Goal: Navigation & Orientation: Find specific page/section

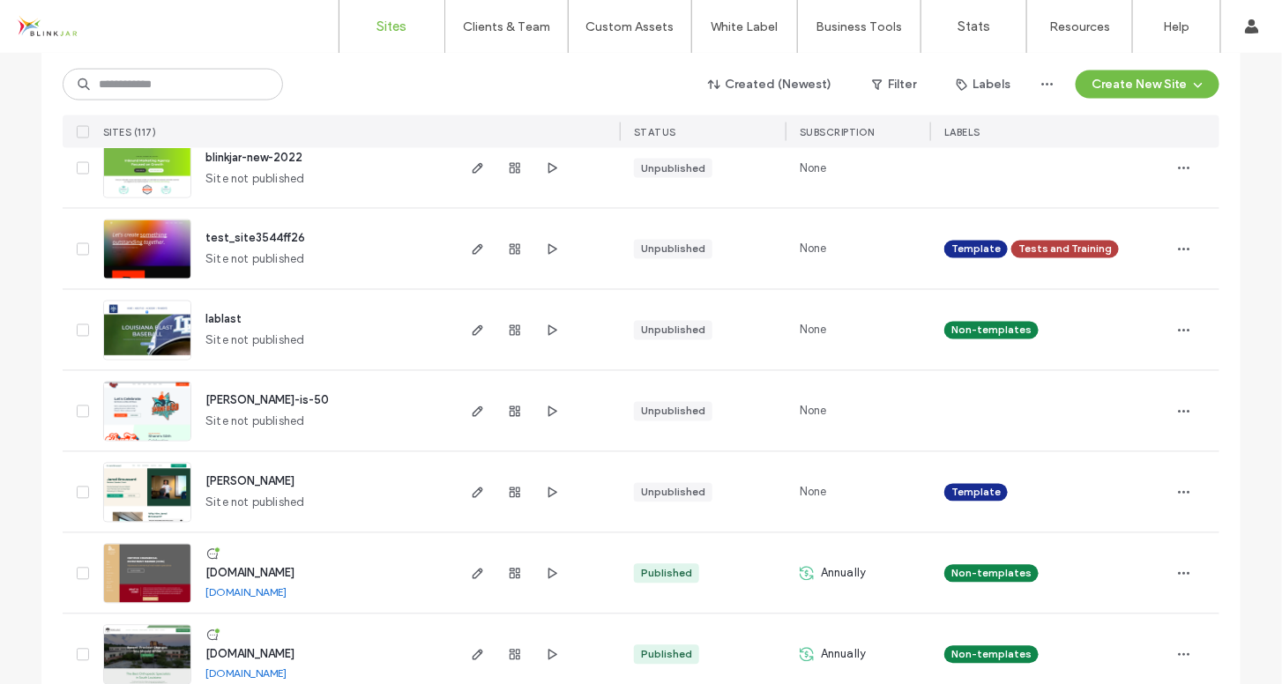
scroll to position [5812, 0]
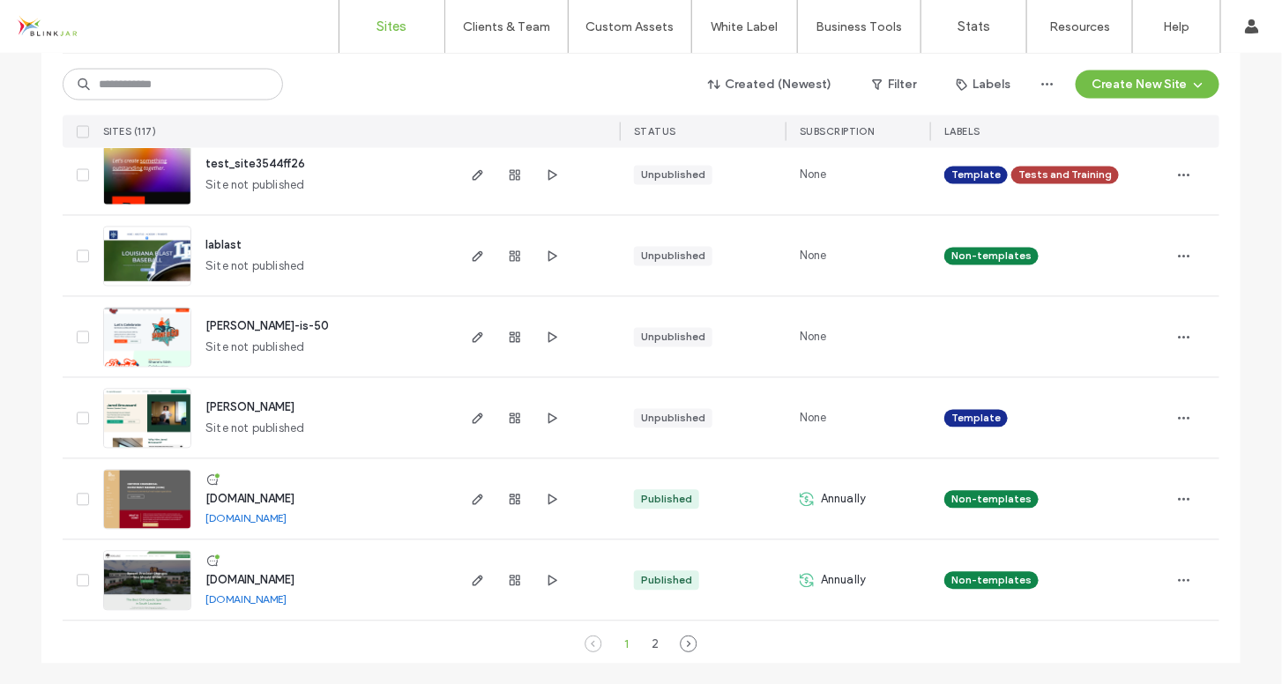
click at [287, 521] on link "[DOMAIN_NAME]" at bounding box center [246, 518] width 81 height 13
click at [650, 647] on div "2" at bounding box center [655, 644] width 21 height 21
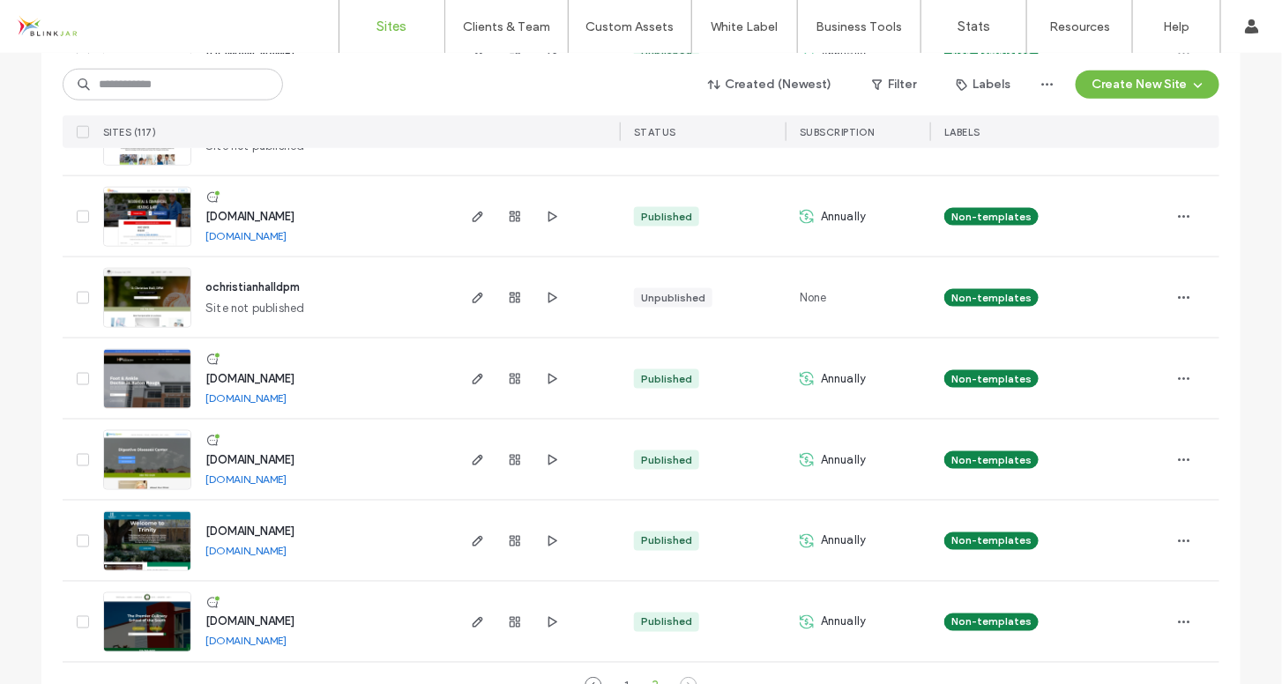
scroll to position [3134, 0]
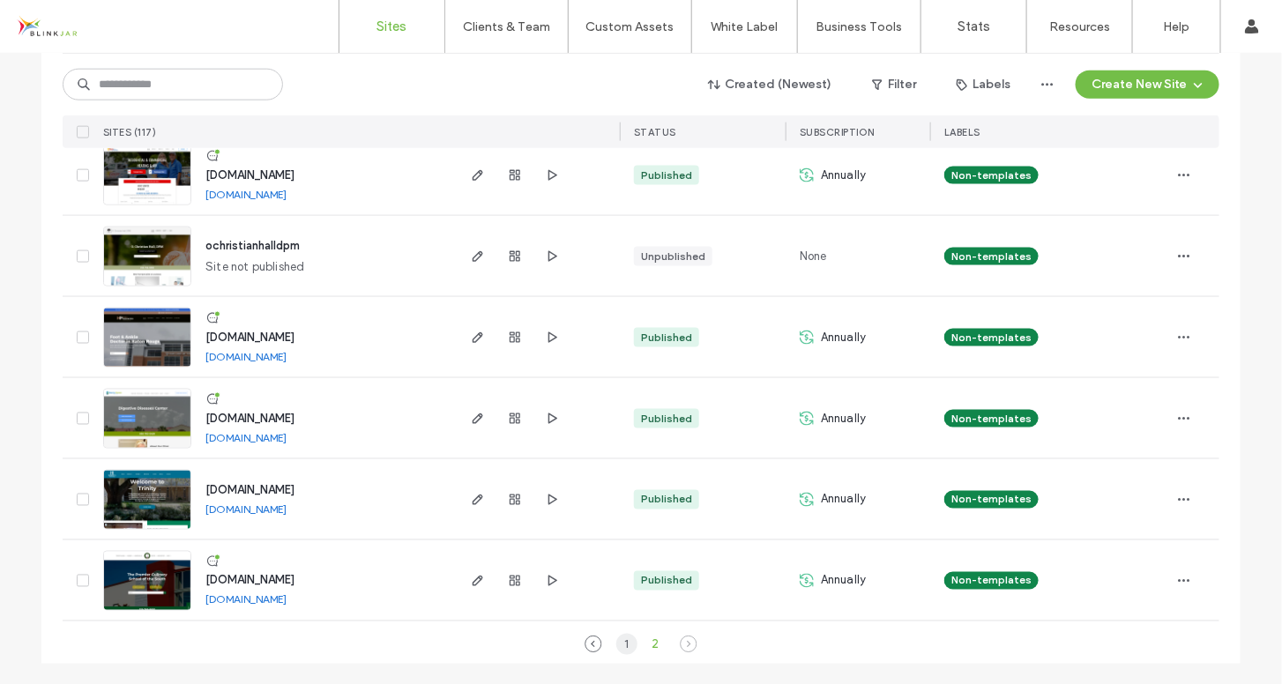
click at [621, 646] on div "1" at bounding box center [627, 644] width 21 height 21
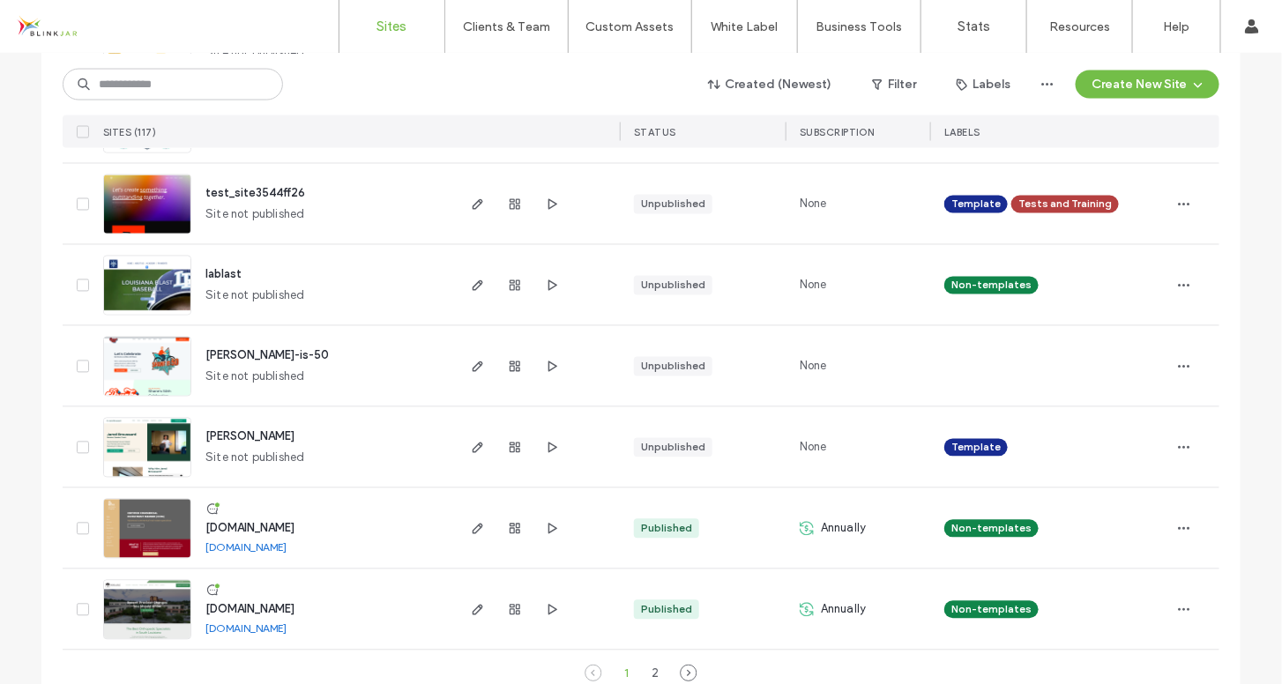
scroll to position [5812, 0]
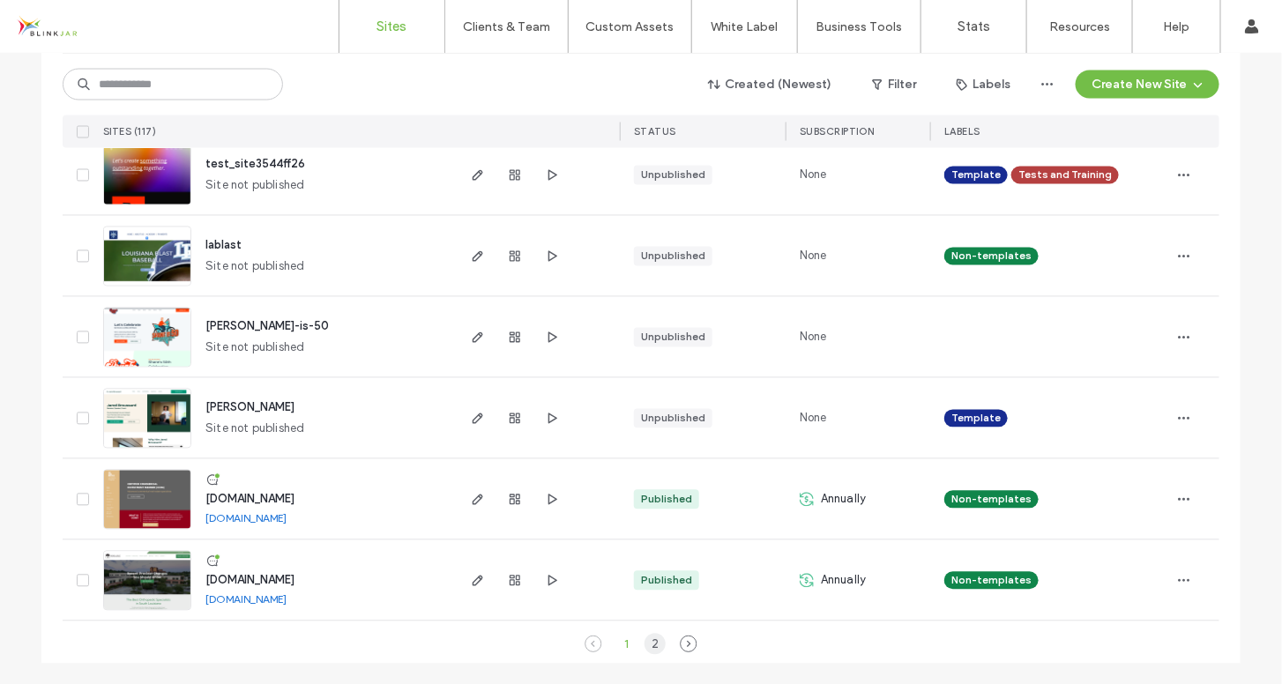
click at [650, 648] on div "2" at bounding box center [655, 644] width 21 height 21
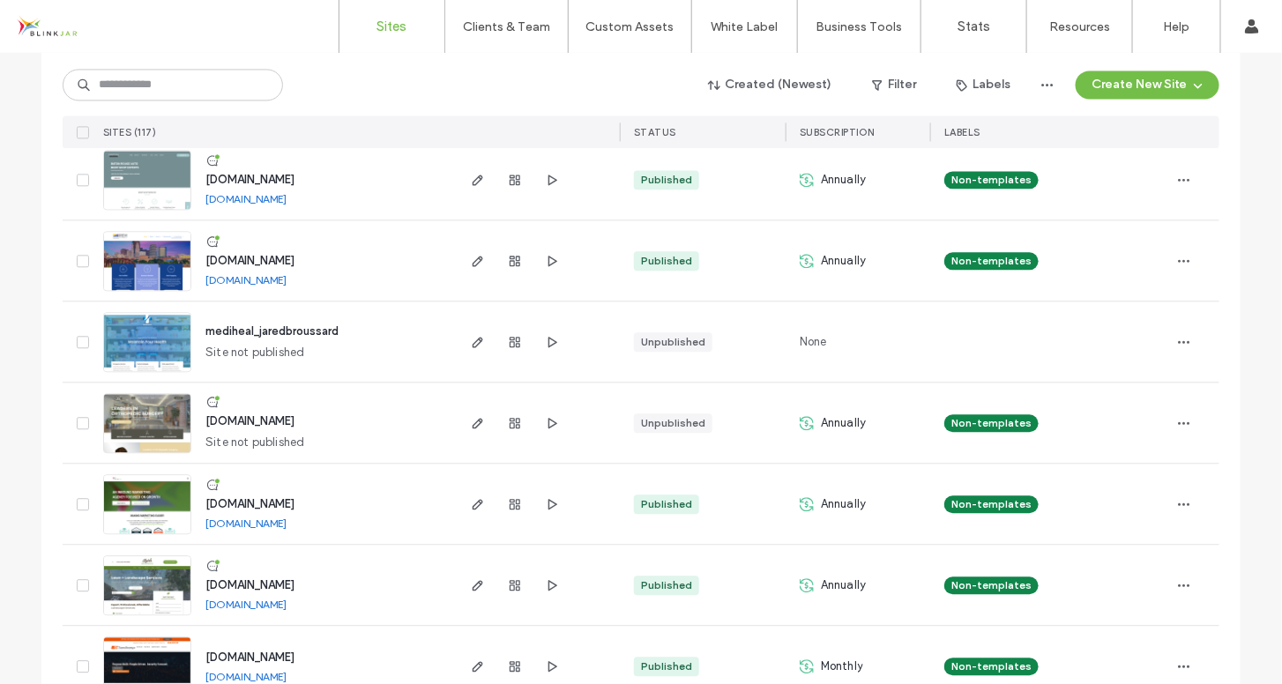
scroll to position [1253, 0]
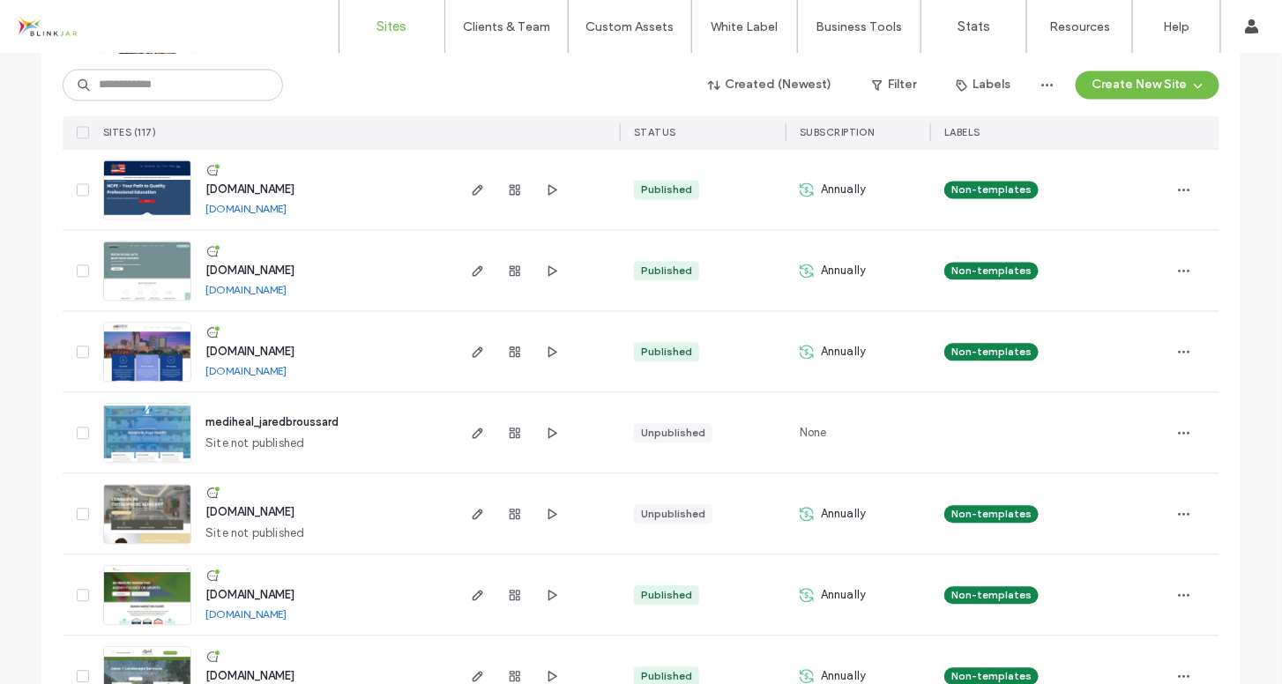
click at [272, 373] on link "[DOMAIN_NAME]" at bounding box center [246, 370] width 81 height 13
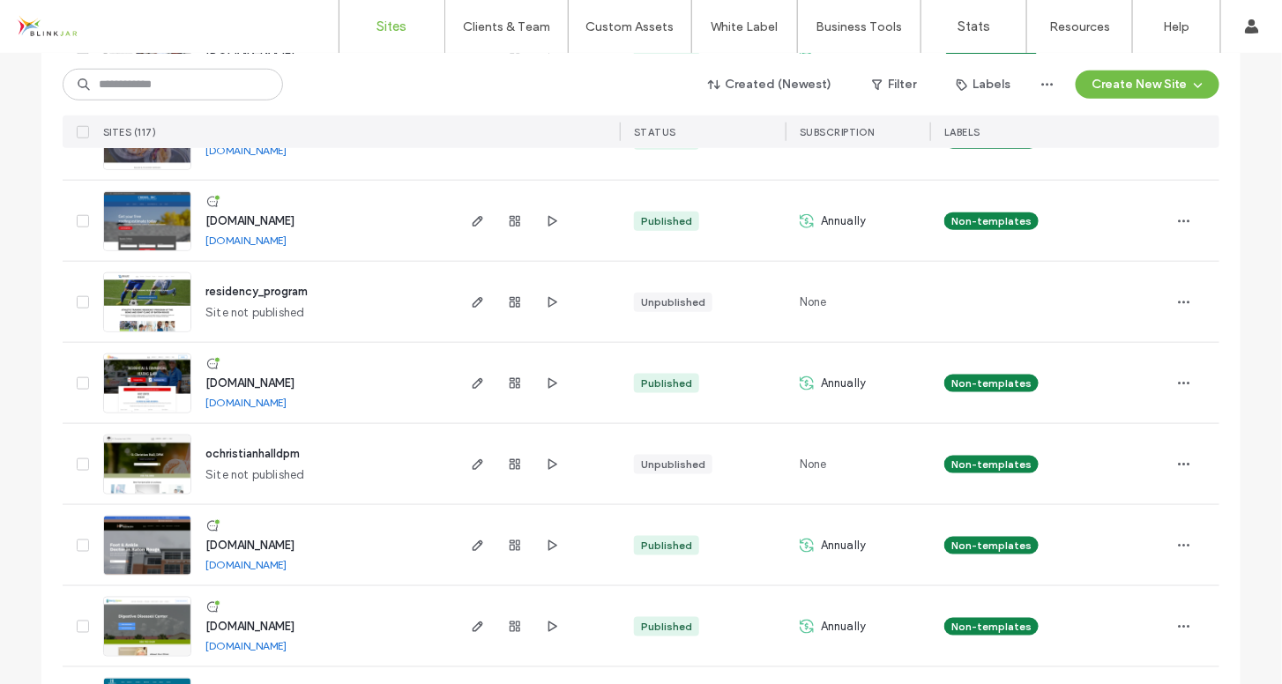
scroll to position [3134, 0]
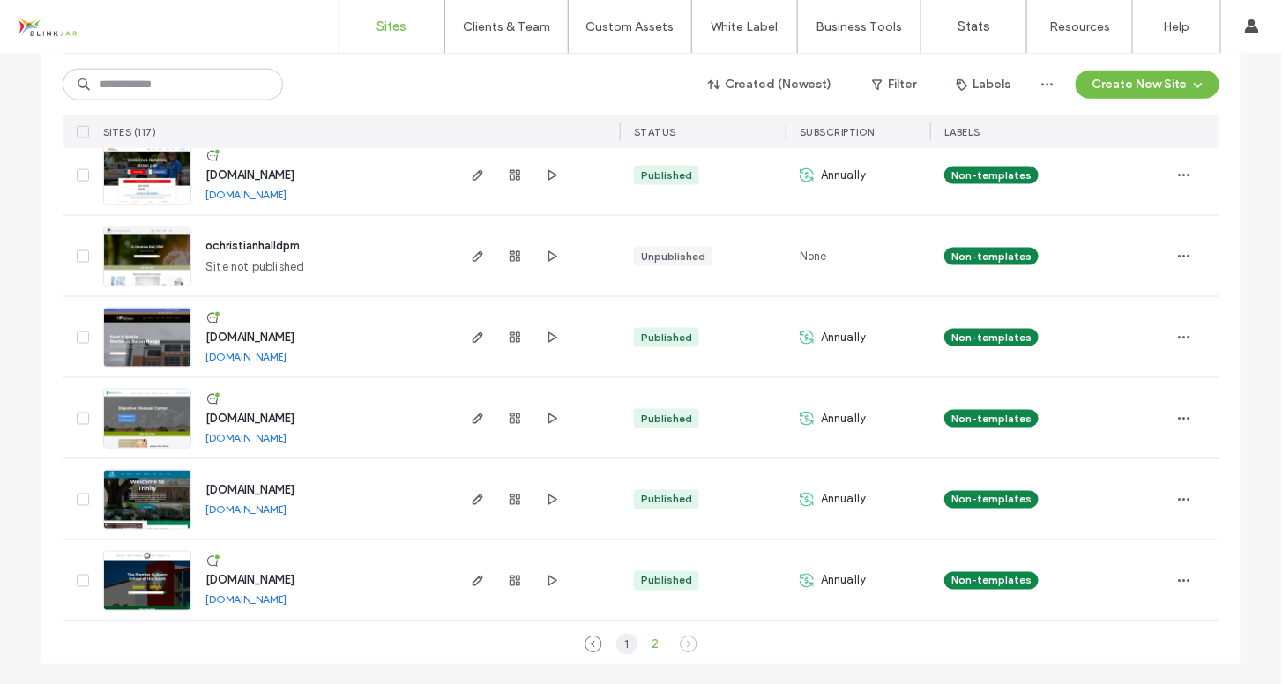
click at [618, 645] on div "1" at bounding box center [627, 644] width 21 height 21
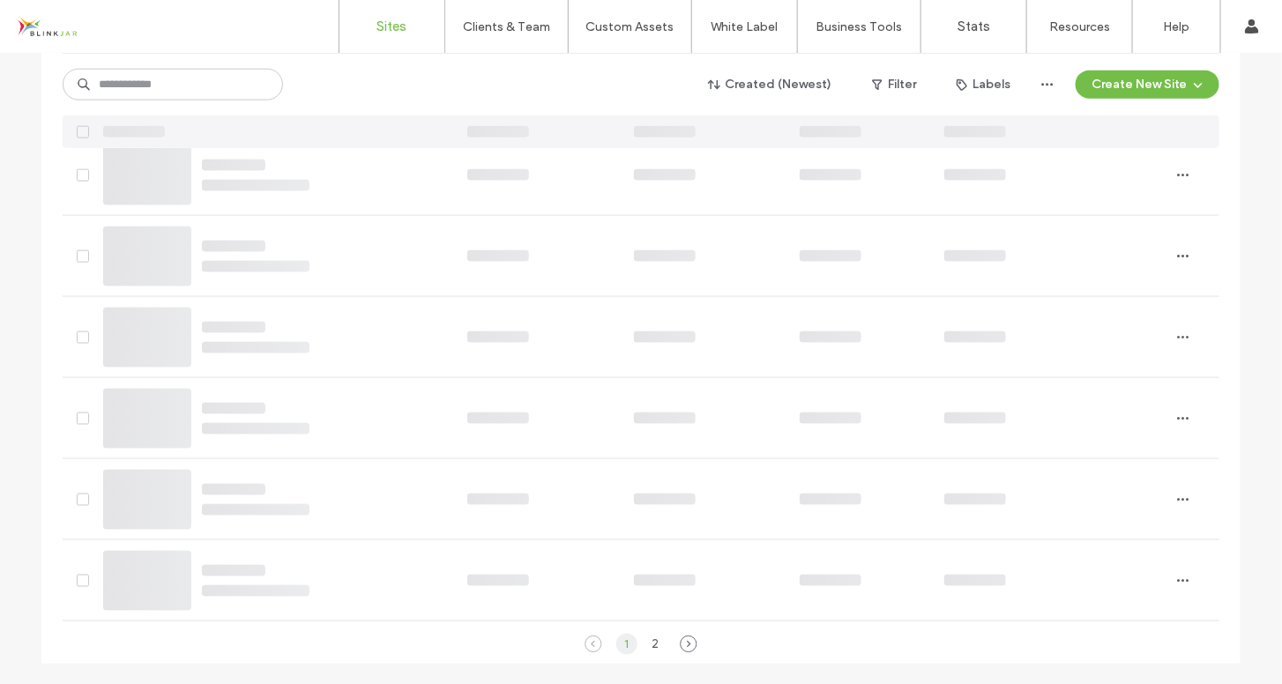
click at [618, 645] on div "1" at bounding box center [627, 644] width 21 height 21
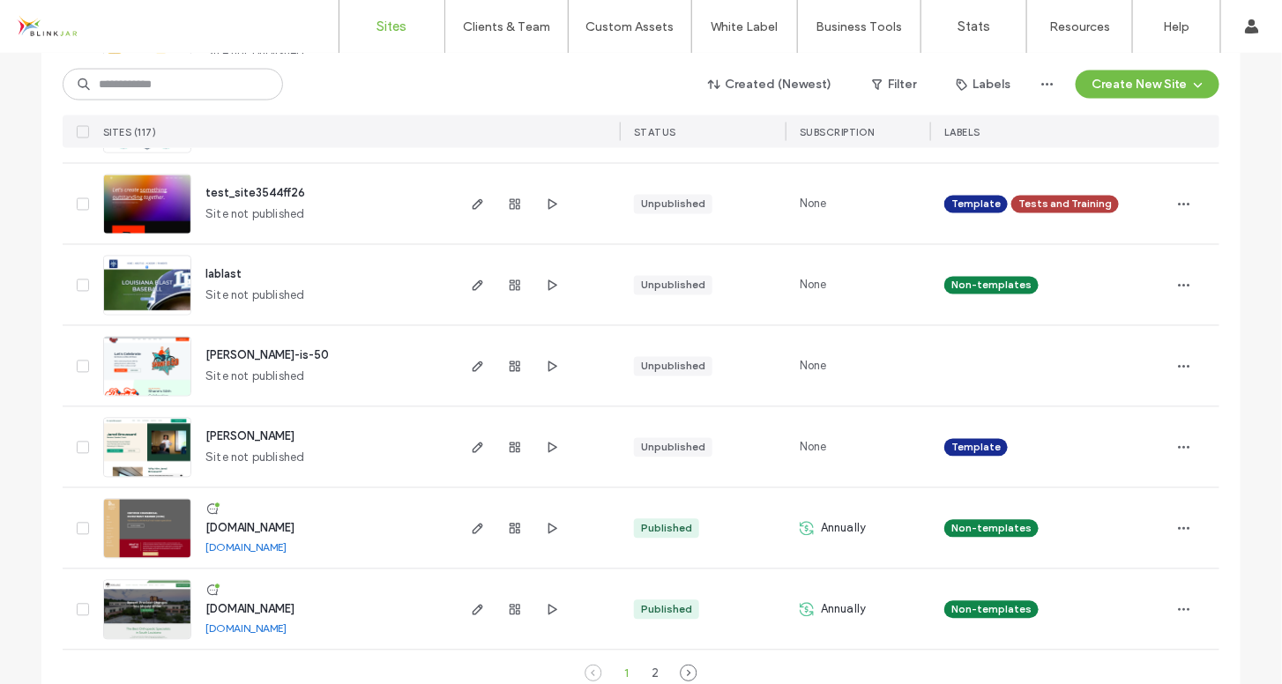
scroll to position [5812, 0]
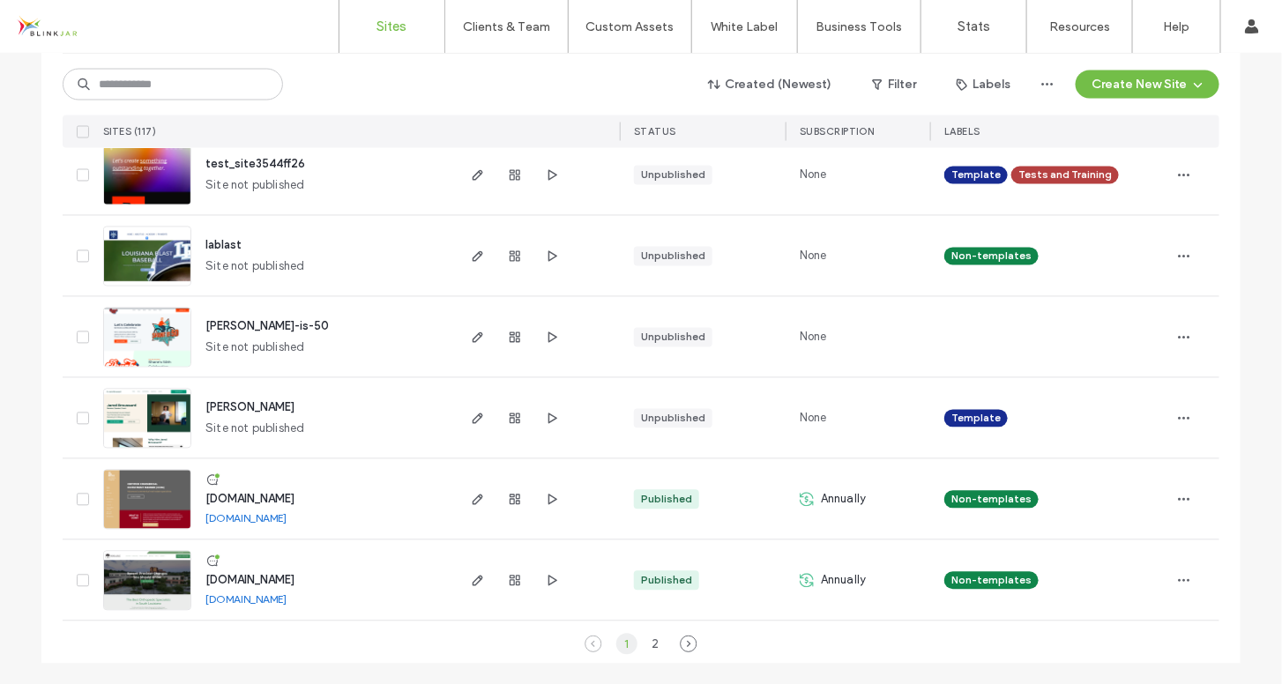
click at [623, 647] on div "1" at bounding box center [627, 644] width 21 height 21
click at [645, 648] on div "2" at bounding box center [655, 644] width 21 height 21
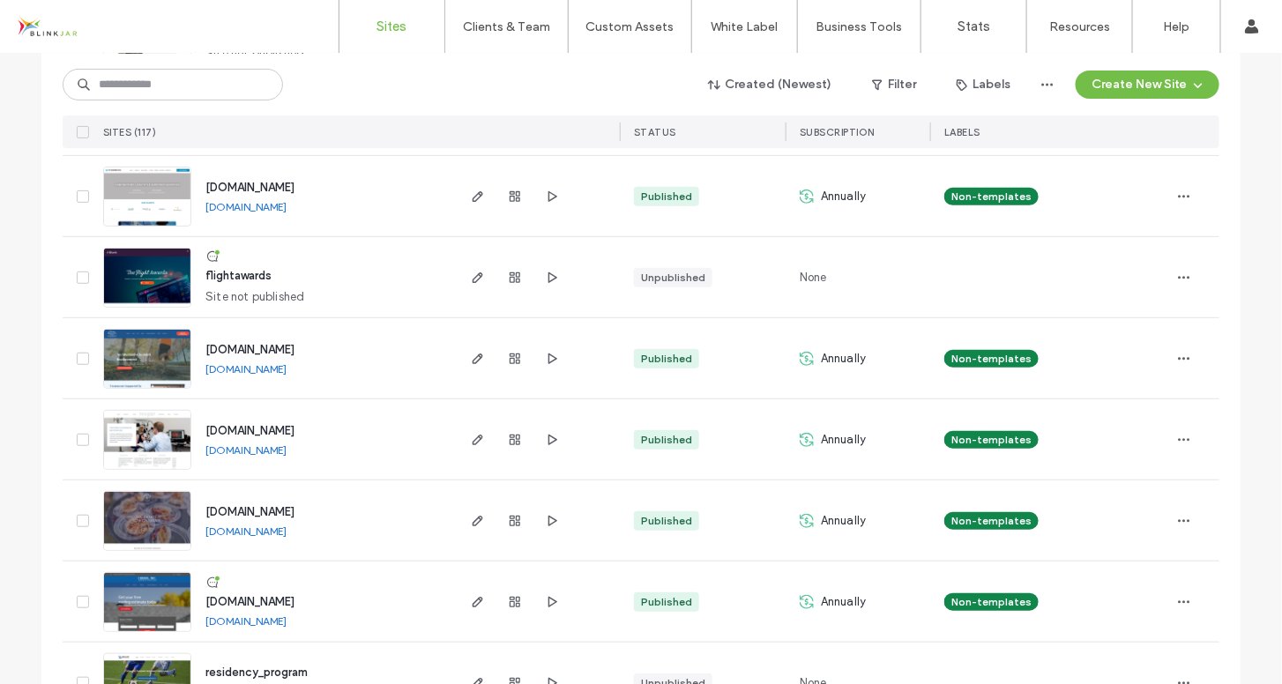
scroll to position [2409, 0]
